Goal: Task Accomplishment & Management: Use online tool/utility

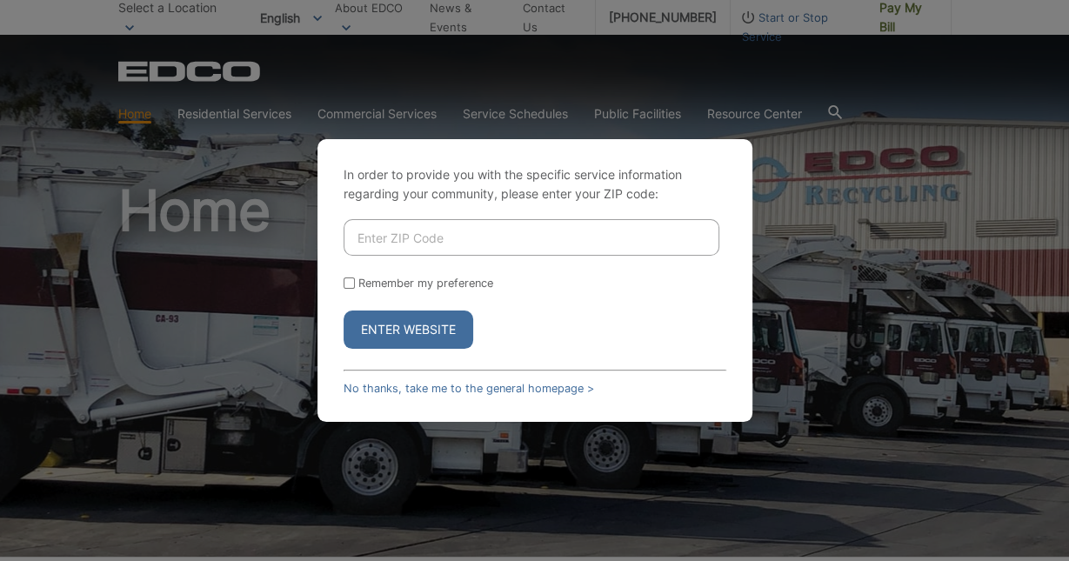
click at [371, 249] on input "Enter ZIP Code" at bounding box center [532, 237] width 376 height 37
type input "92024"
click at [395, 341] on button "Enter Website" at bounding box center [409, 330] width 130 height 38
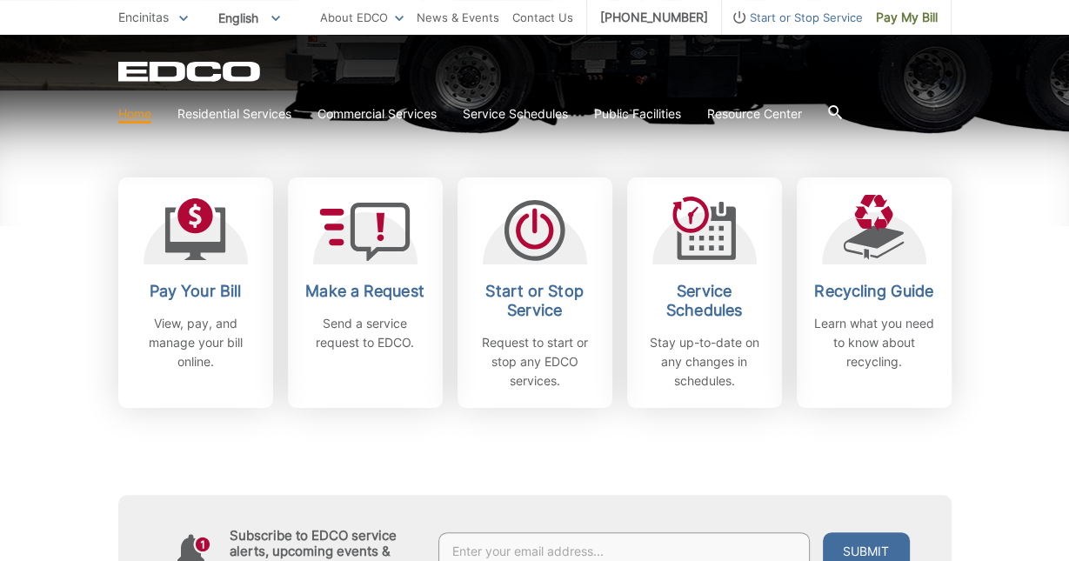
scroll to position [466, 0]
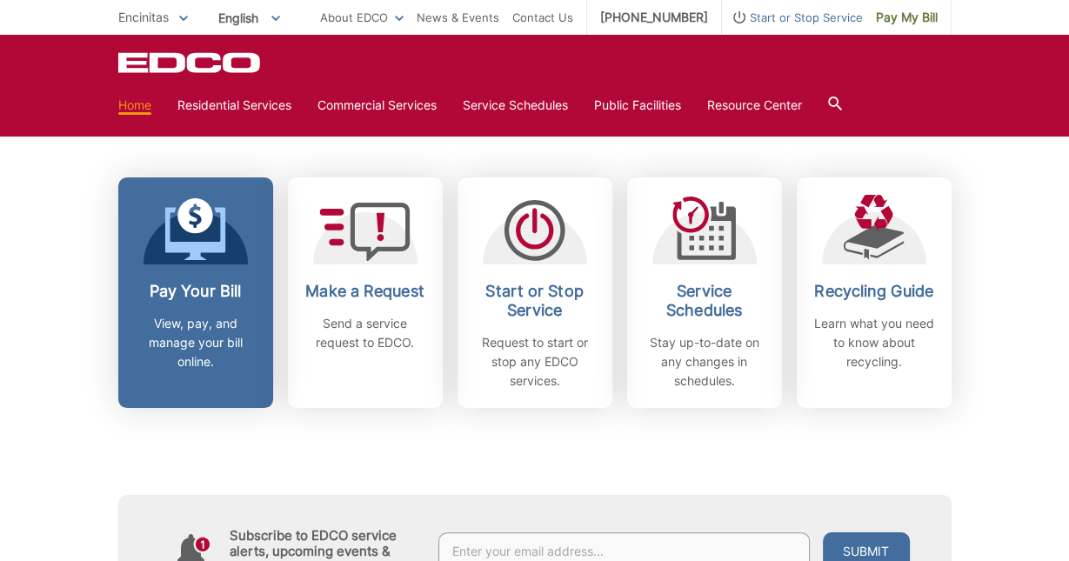
click at [190, 279] on link "Pay Your Bill View, pay, and manage your bill online." at bounding box center [195, 292] width 155 height 231
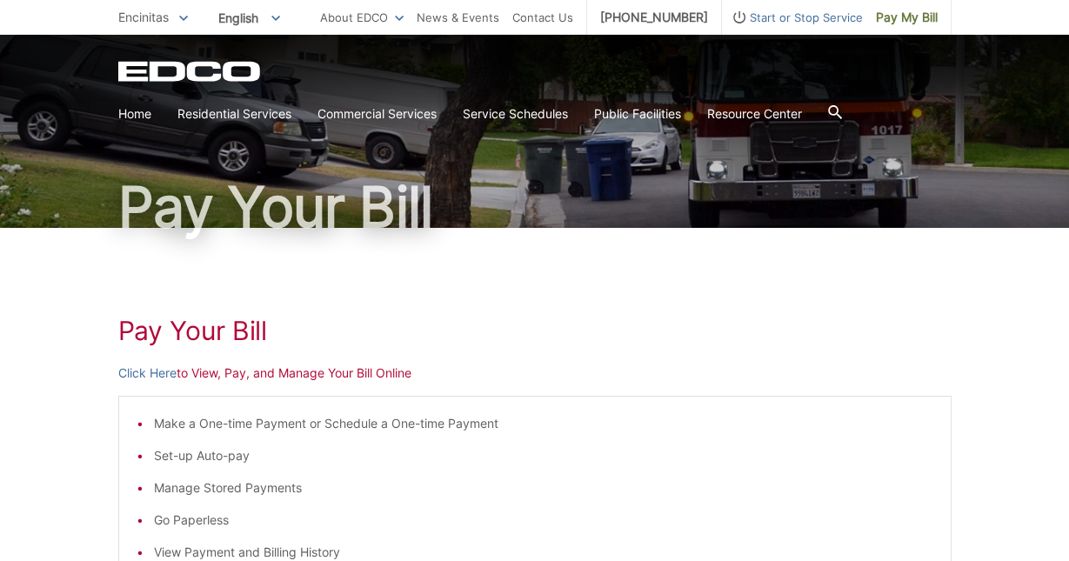
scroll to position [77, 0]
click at [158, 375] on link "Click Here" at bounding box center [147, 373] width 58 height 19
